Goal: Task Accomplishment & Management: Complete application form

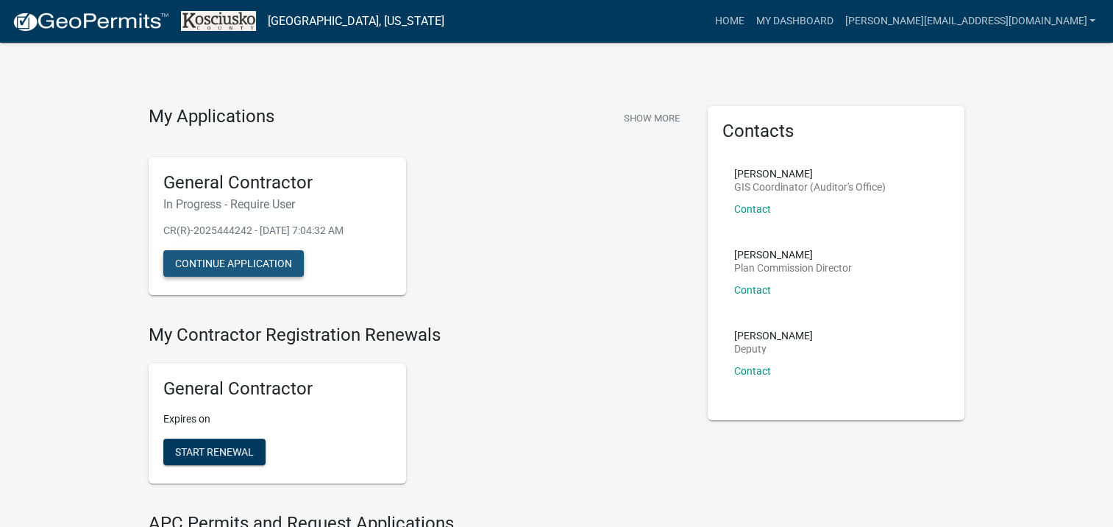
click at [200, 257] on button "Continue Application" at bounding box center [233, 263] width 141 height 26
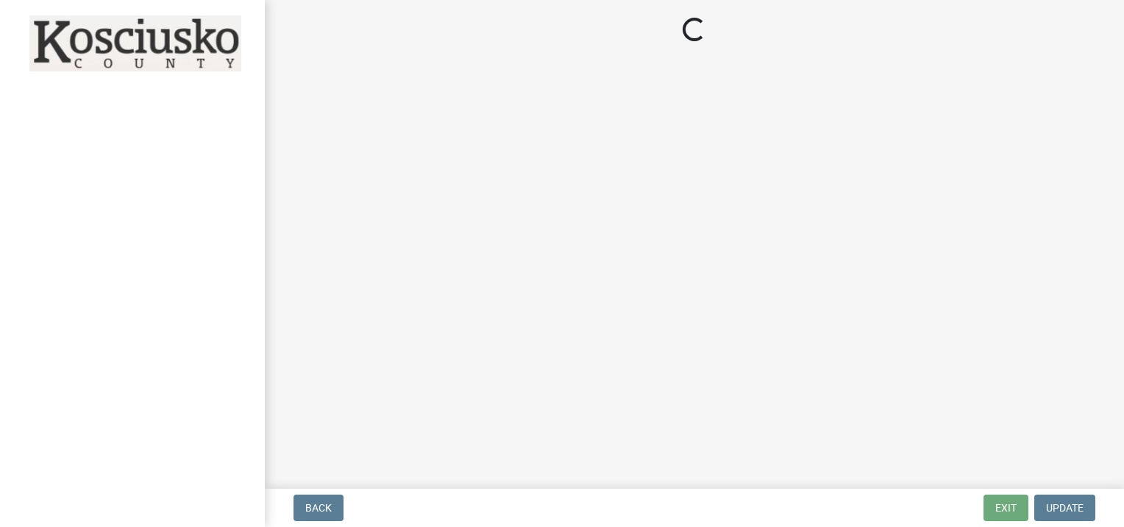
select select "IN"
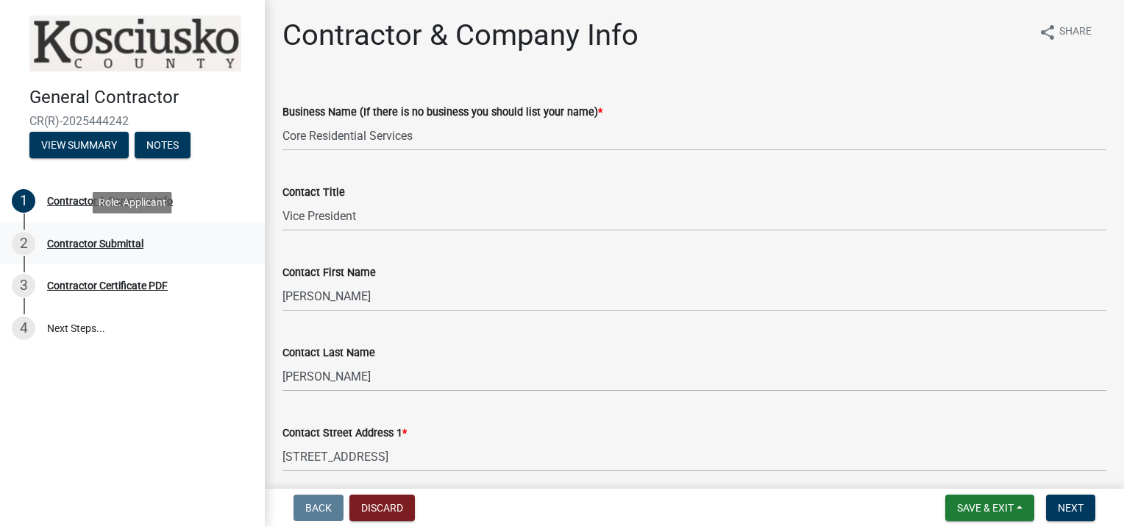
click at [86, 241] on div "Contractor Submittal" at bounding box center [95, 243] width 96 height 10
click at [980, 502] on span "Save & Exit" at bounding box center [985, 508] width 57 height 12
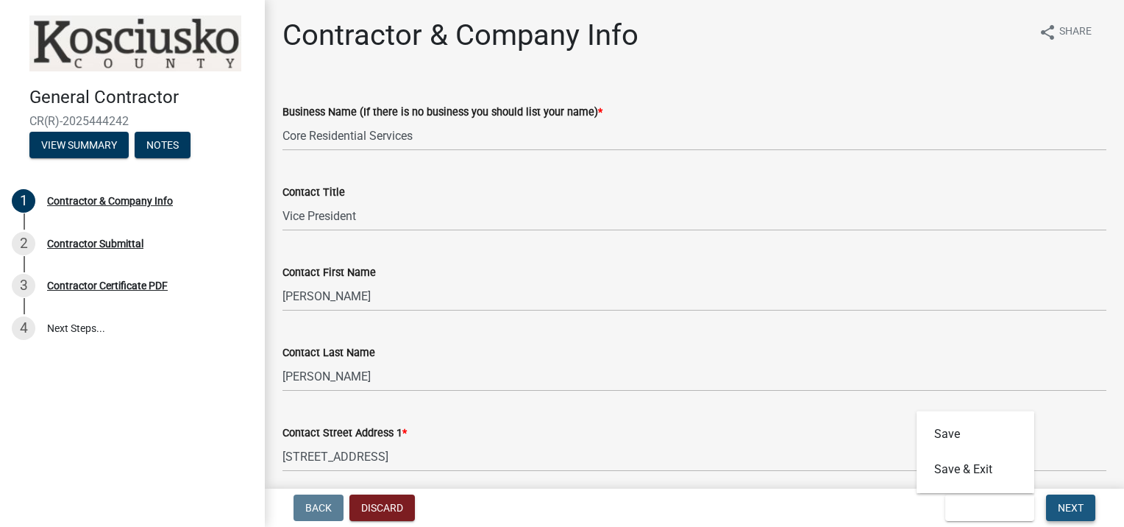
click at [1069, 496] on button "Next" at bounding box center [1070, 507] width 49 height 26
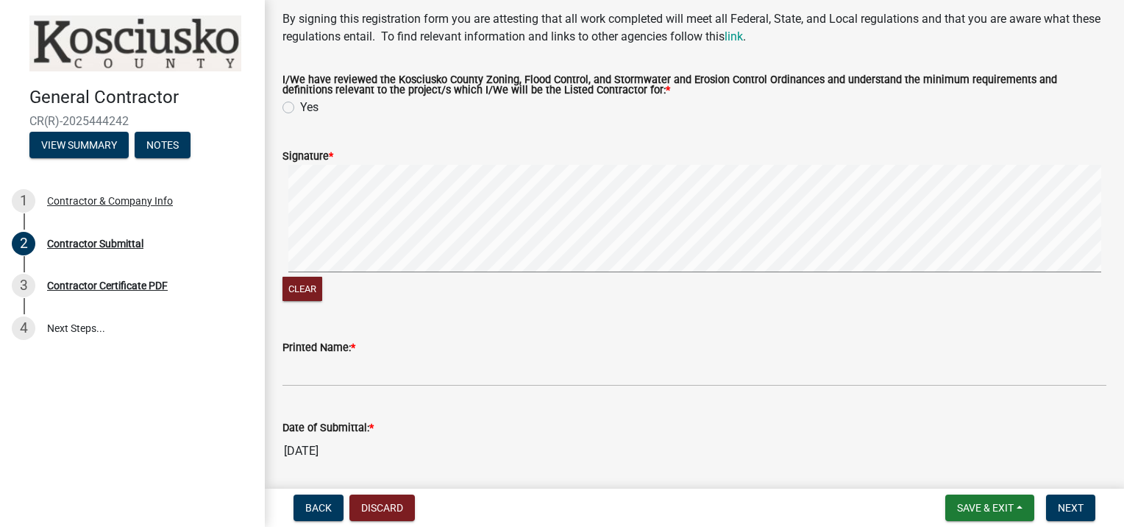
scroll to position [50, 0]
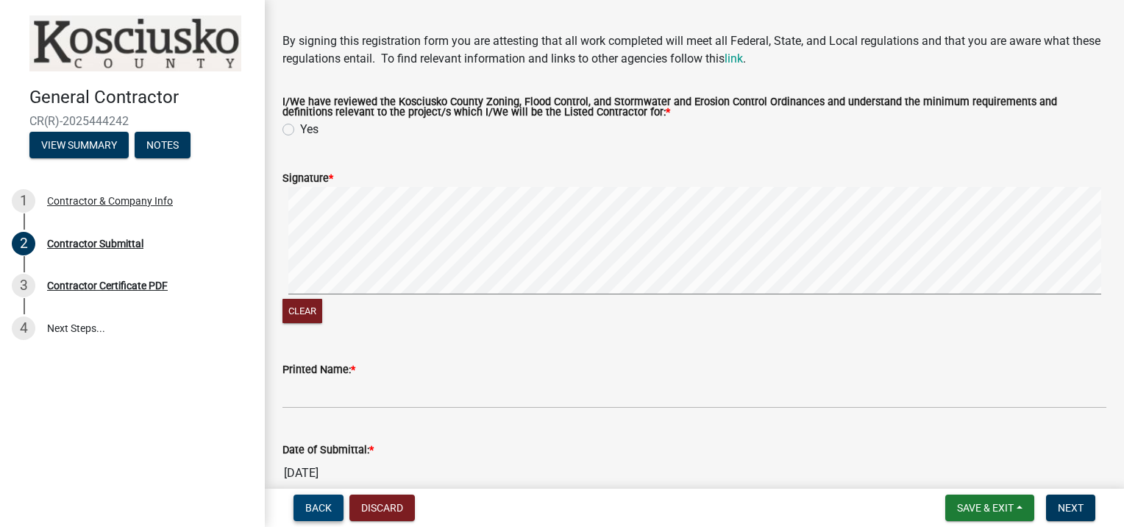
click at [317, 506] on span "Back" at bounding box center [318, 508] width 26 height 12
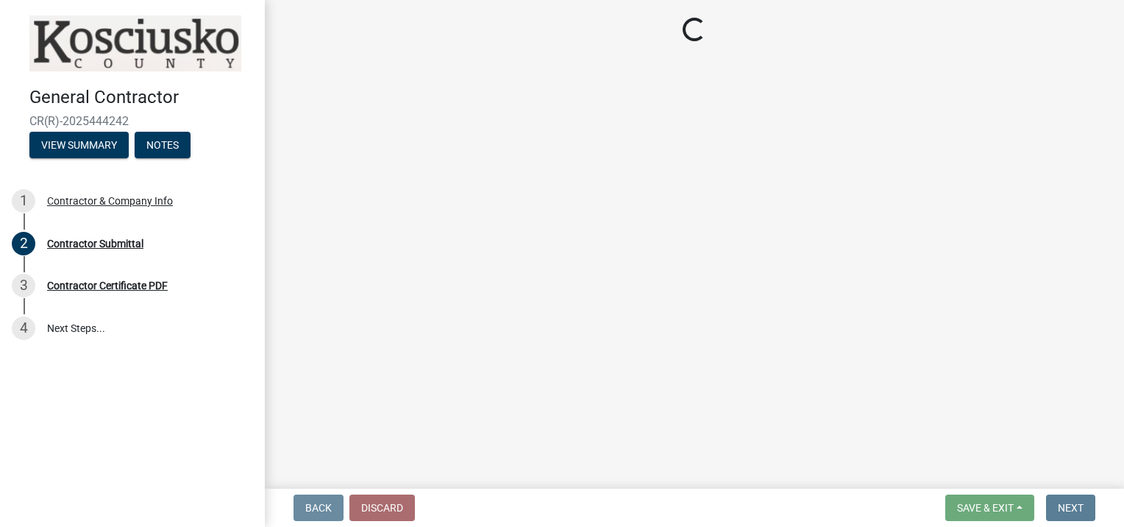
scroll to position [0, 0]
select select "IN"
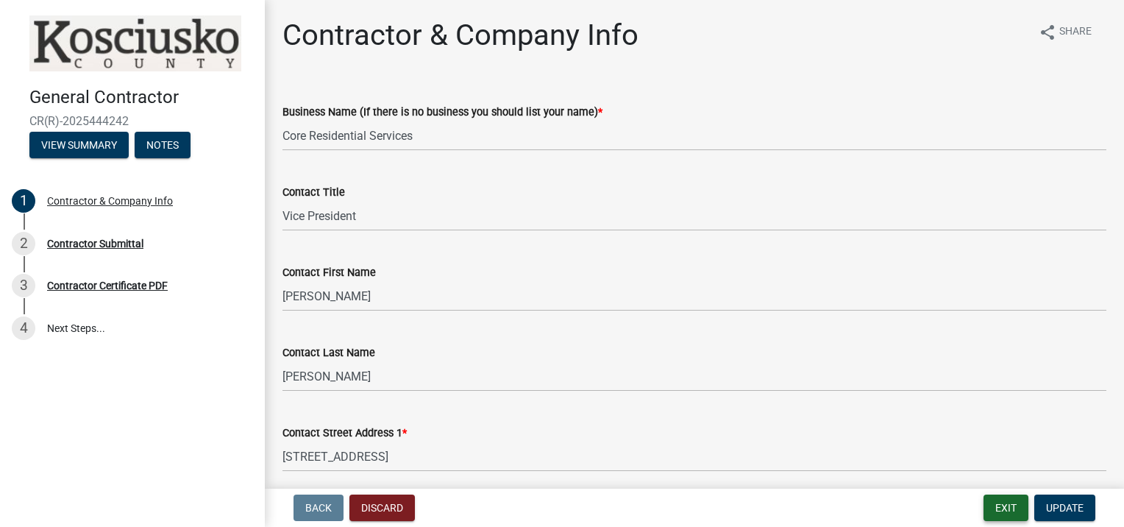
click at [997, 506] on button "Exit" at bounding box center [1006, 507] width 45 height 26
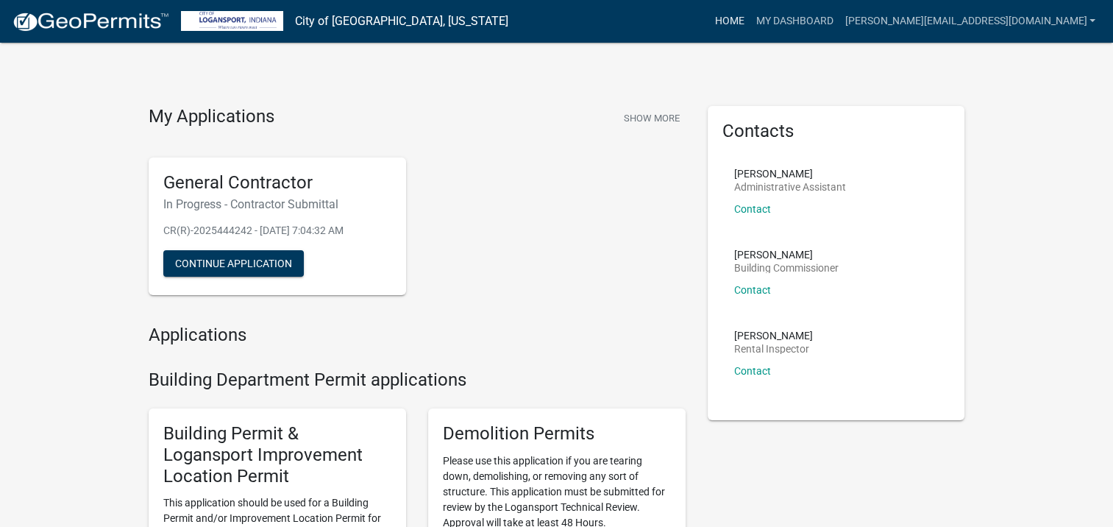
click at [750, 26] on link "Home" at bounding box center [728, 21] width 41 height 28
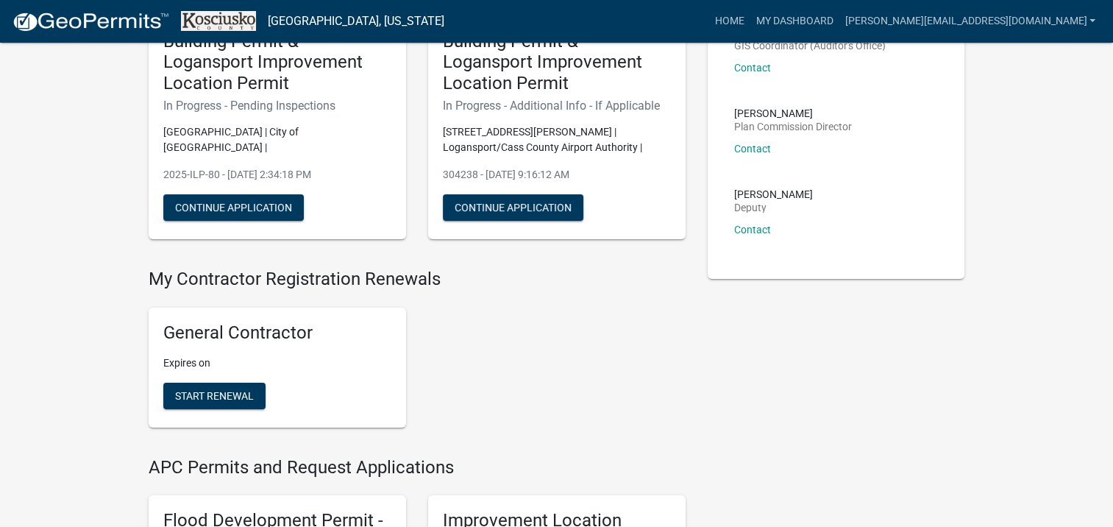
scroll to position [147, 0]
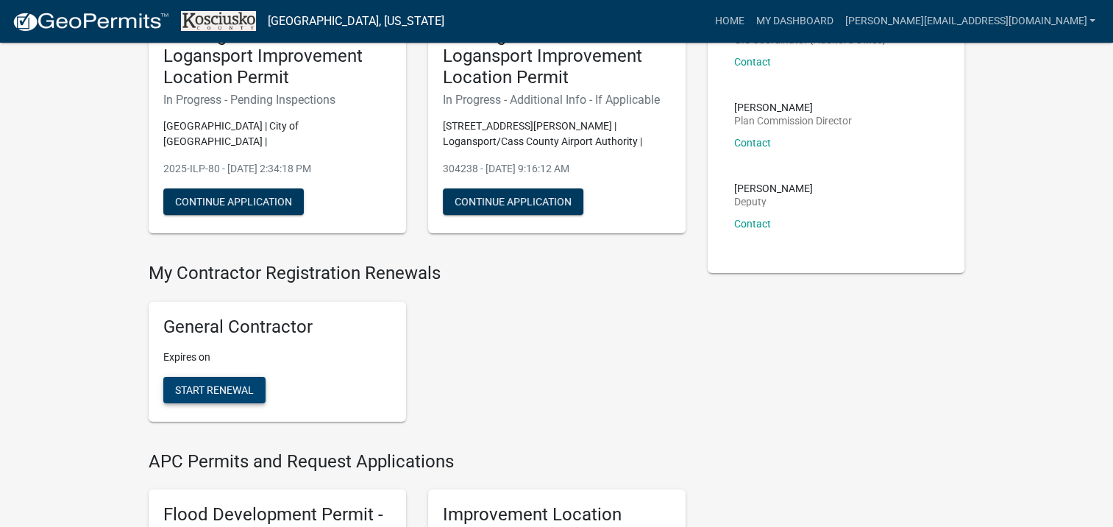
click at [180, 385] on span "Start Renewal" at bounding box center [214, 389] width 79 height 12
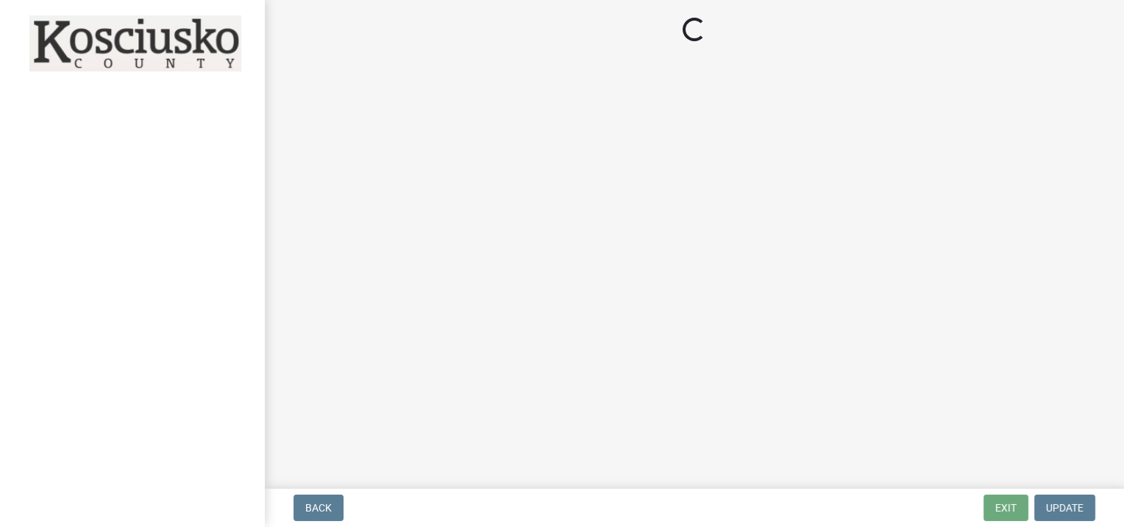
select select "IN"
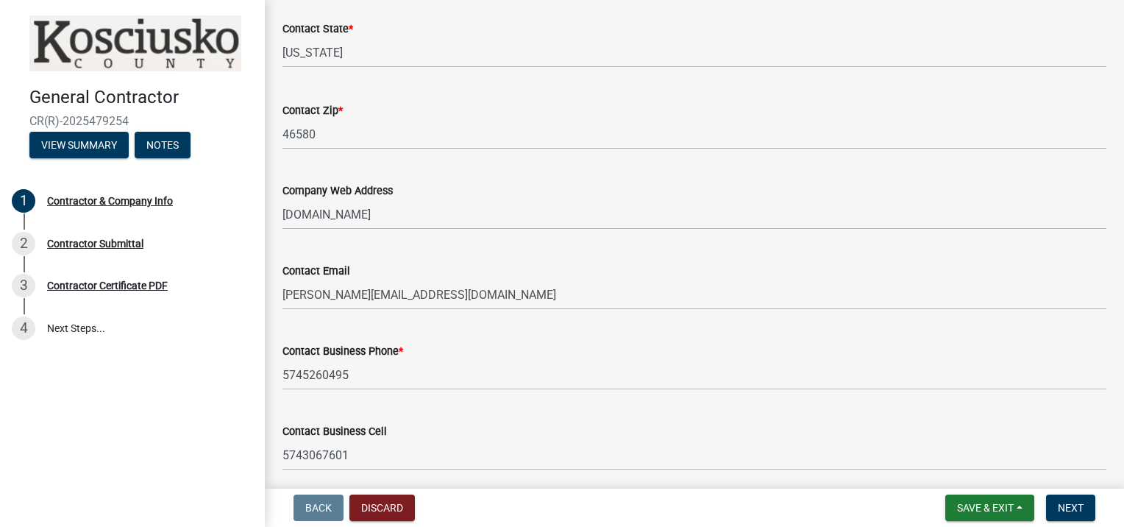
scroll to position [799, 0]
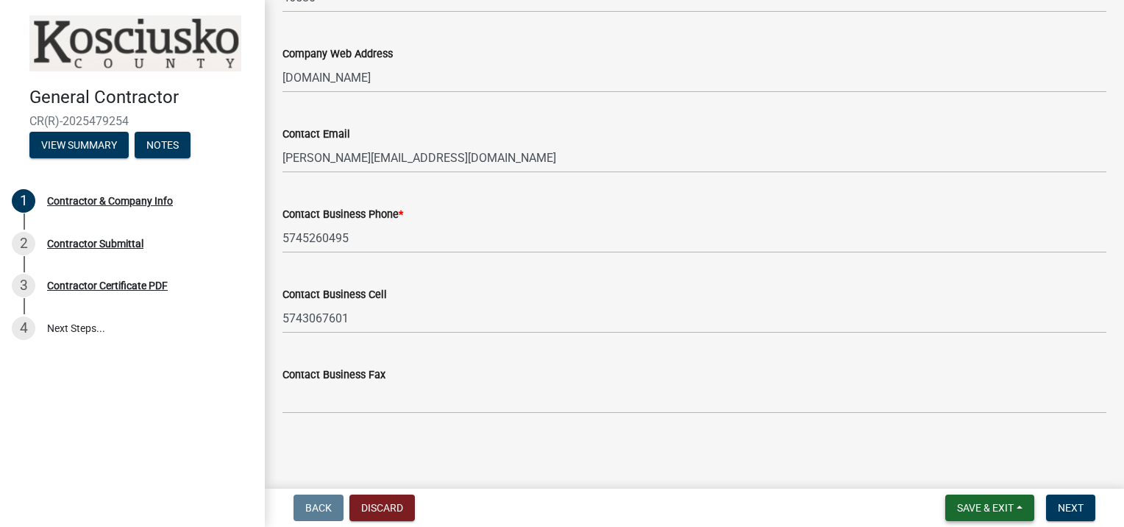
click at [958, 502] on span "Save & Exit" at bounding box center [985, 508] width 57 height 12
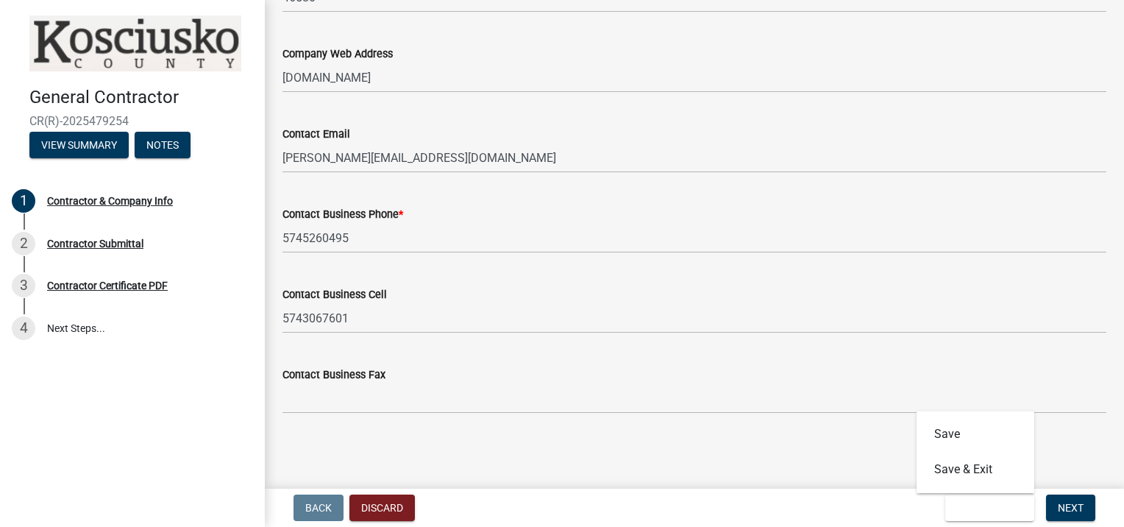
click at [828, 459] on main "Contractor & Company Info share Share Business Name (If there is no business yo…" at bounding box center [694, 241] width 859 height 483
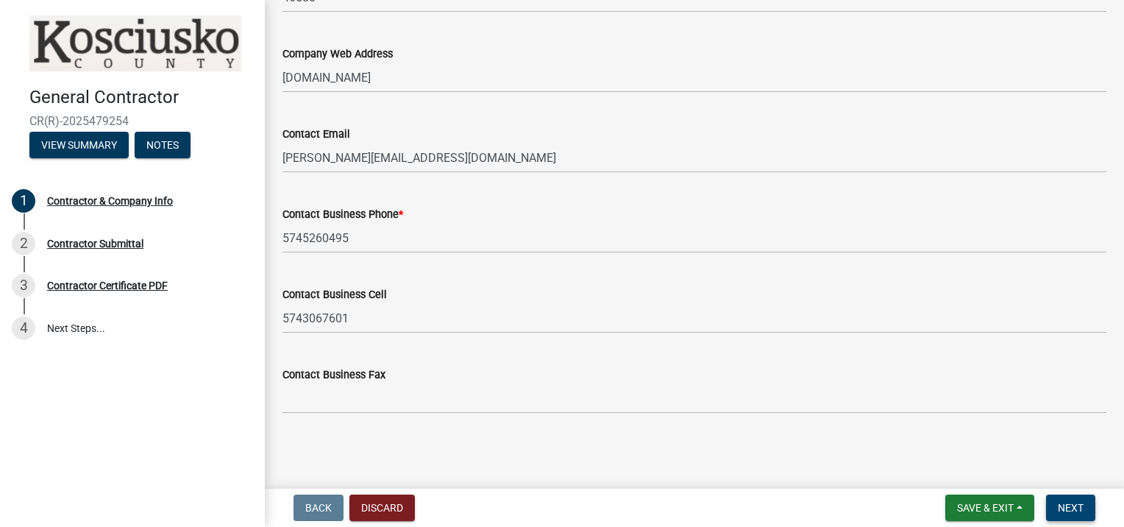
click at [1073, 500] on button "Next" at bounding box center [1070, 507] width 49 height 26
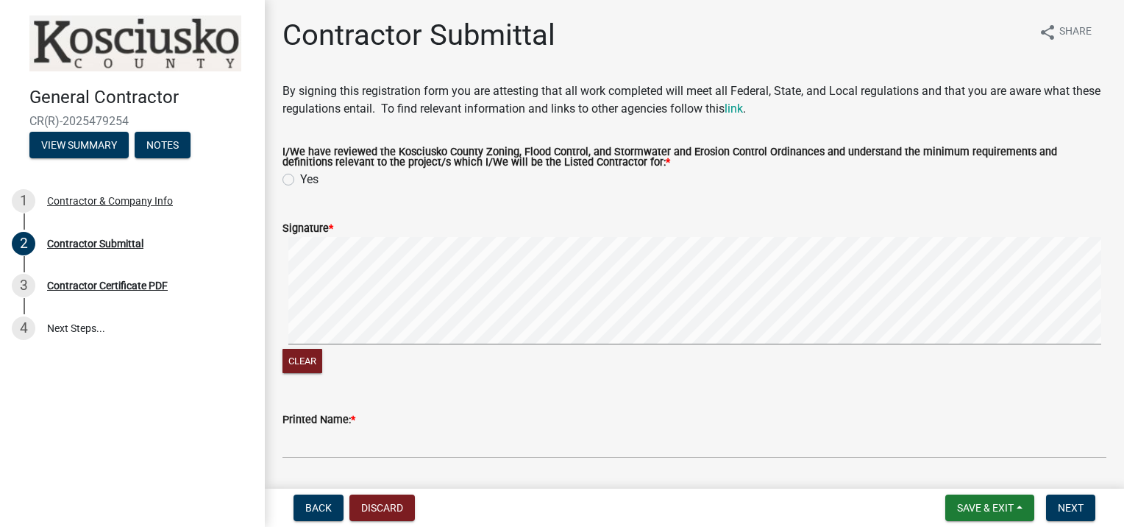
click at [300, 179] on label "Yes" at bounding box center [309, 180] width 18 height 18
click at [300, 179] on input "Yes" at bounding box center [305, 176] width 10 height 10
radio input "true"
click at [391, 506] on button "Discard" at bounding box center [381, 507] width 65 height 26
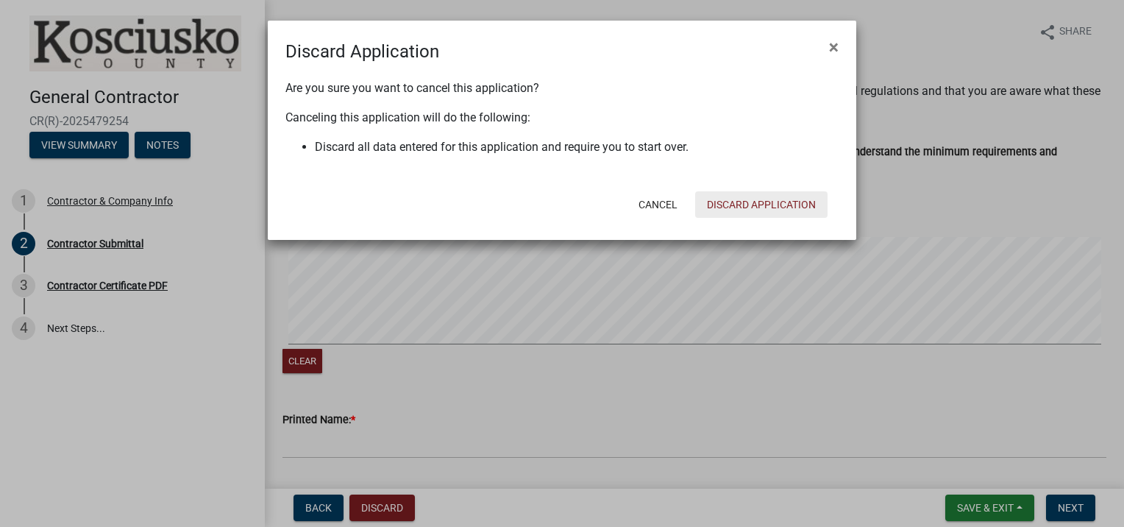
click at [720, 199] on button "Discard Application" at bounding box center [761, 204] width 132 height 26
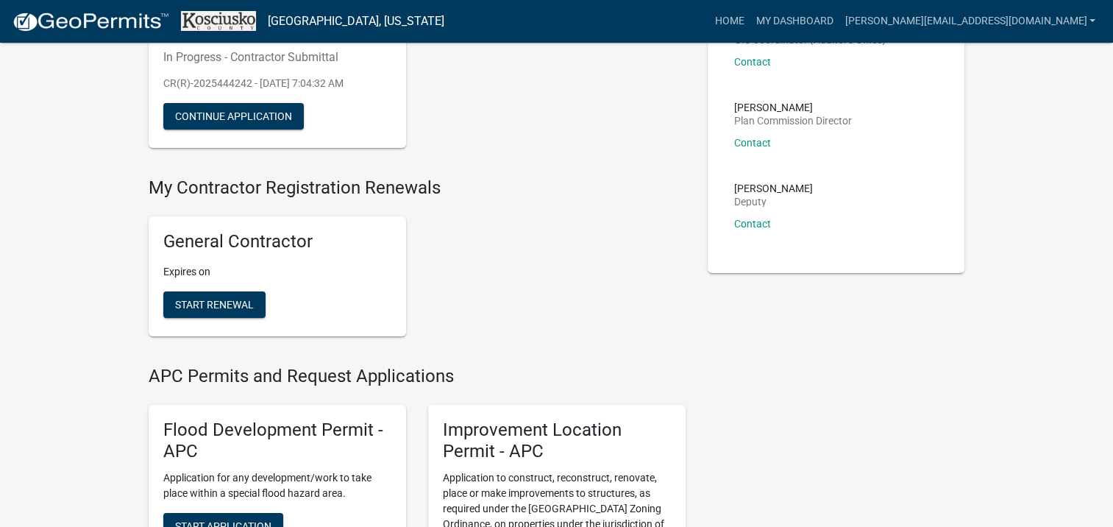
scroll to position [221, 0]
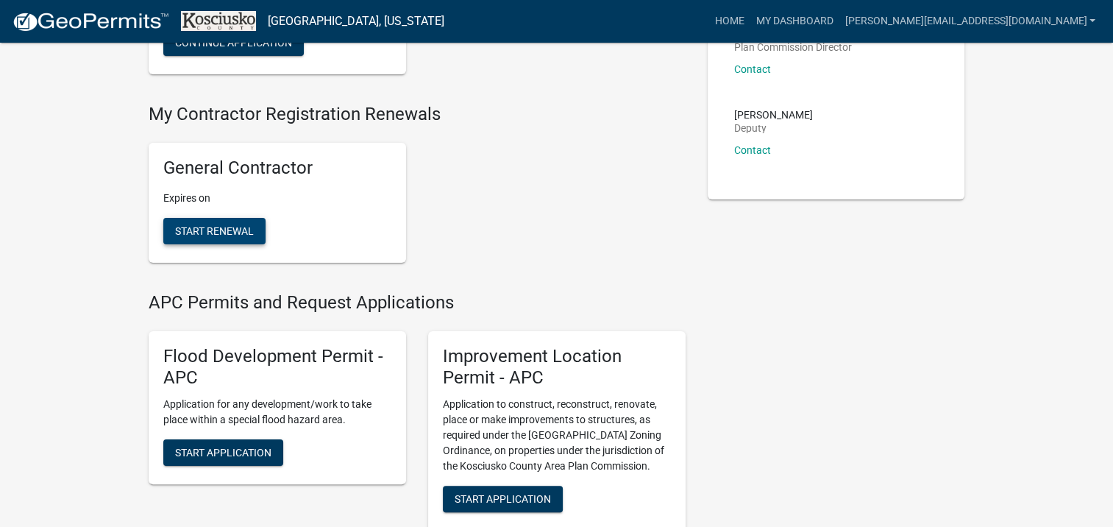
click at [248, 238] on button "Start Renewal" at bounding box center [214, 231] width 102 height 26
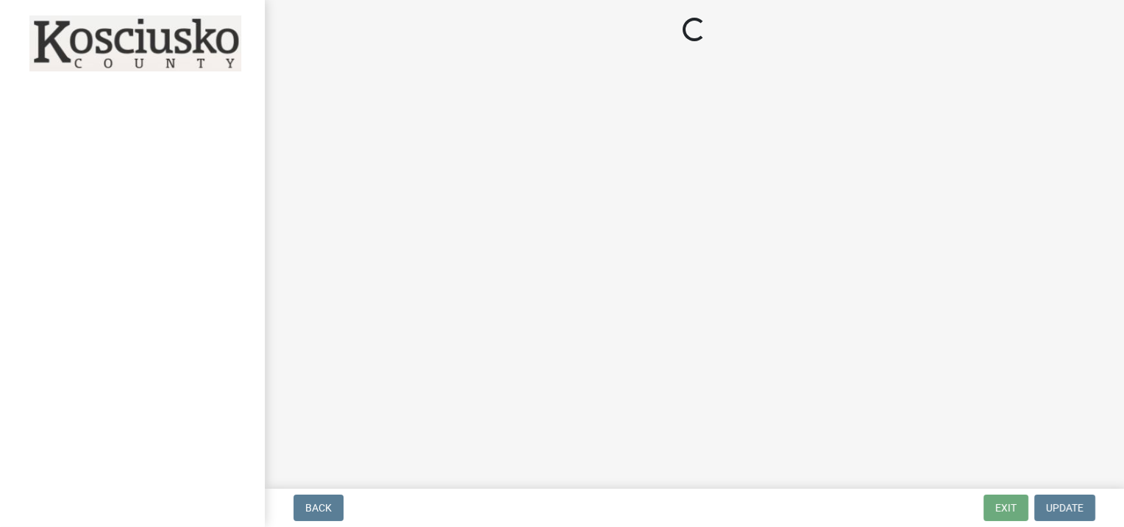
select select "IN"
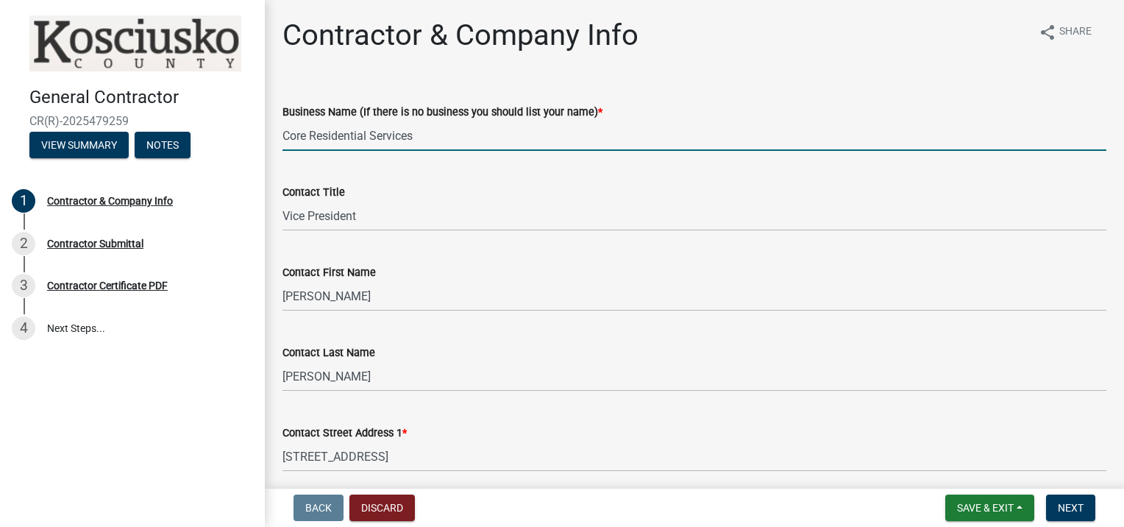
click at [357, 135] on input "Core Residential Services" at bounding box center [695, 136] width 824 height 30
click at [365, 135] on input "Core Residential Services" at bounding box center [695, 136] width 824 height 30
click at [370, 136] on input "Core Residential Services" at bounding box center [695, 136] width 824 height 30
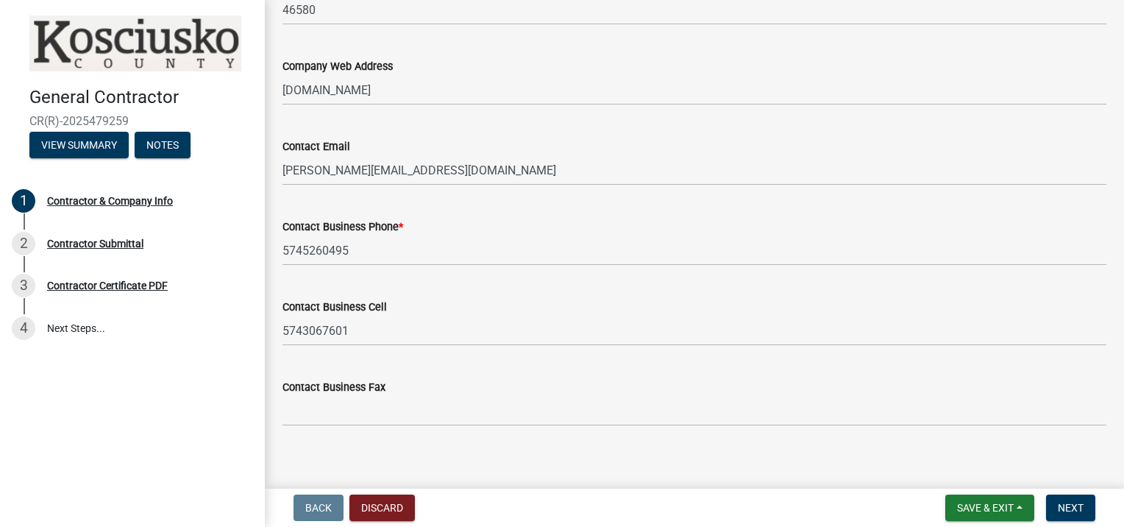
scroll to position [799, 0]
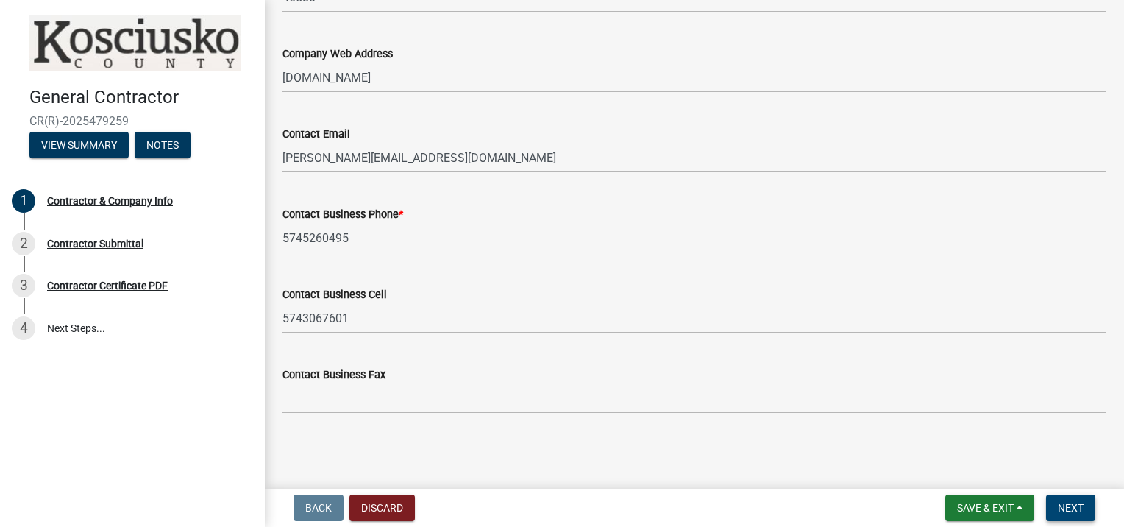
type input "Core Mechanical Services"
click at [1062, 513] on span "Next" at bounding box center [1071, 508] width 26 height 12
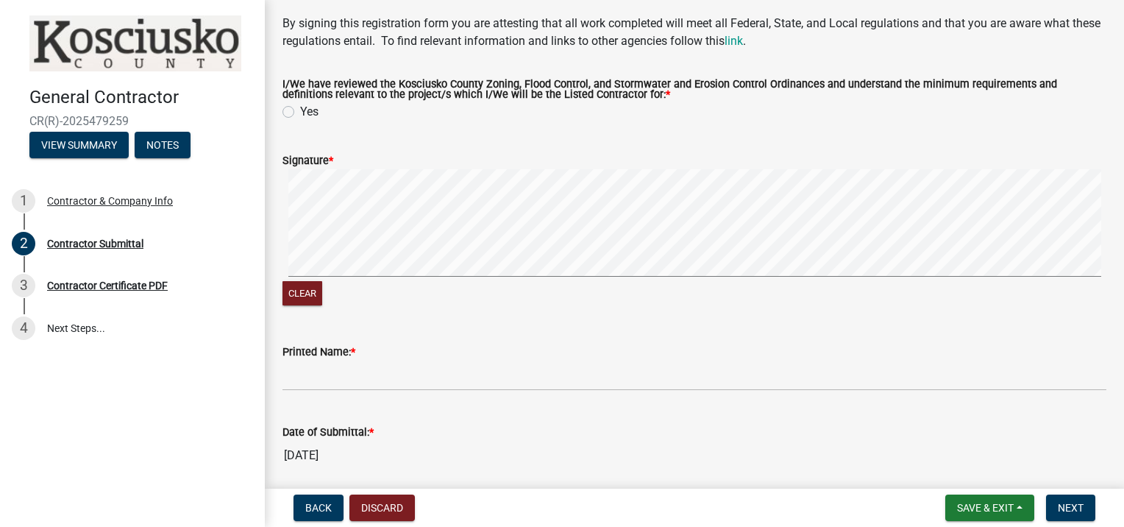
scroll to position [0, 0]
